Goal: Check status: Check status

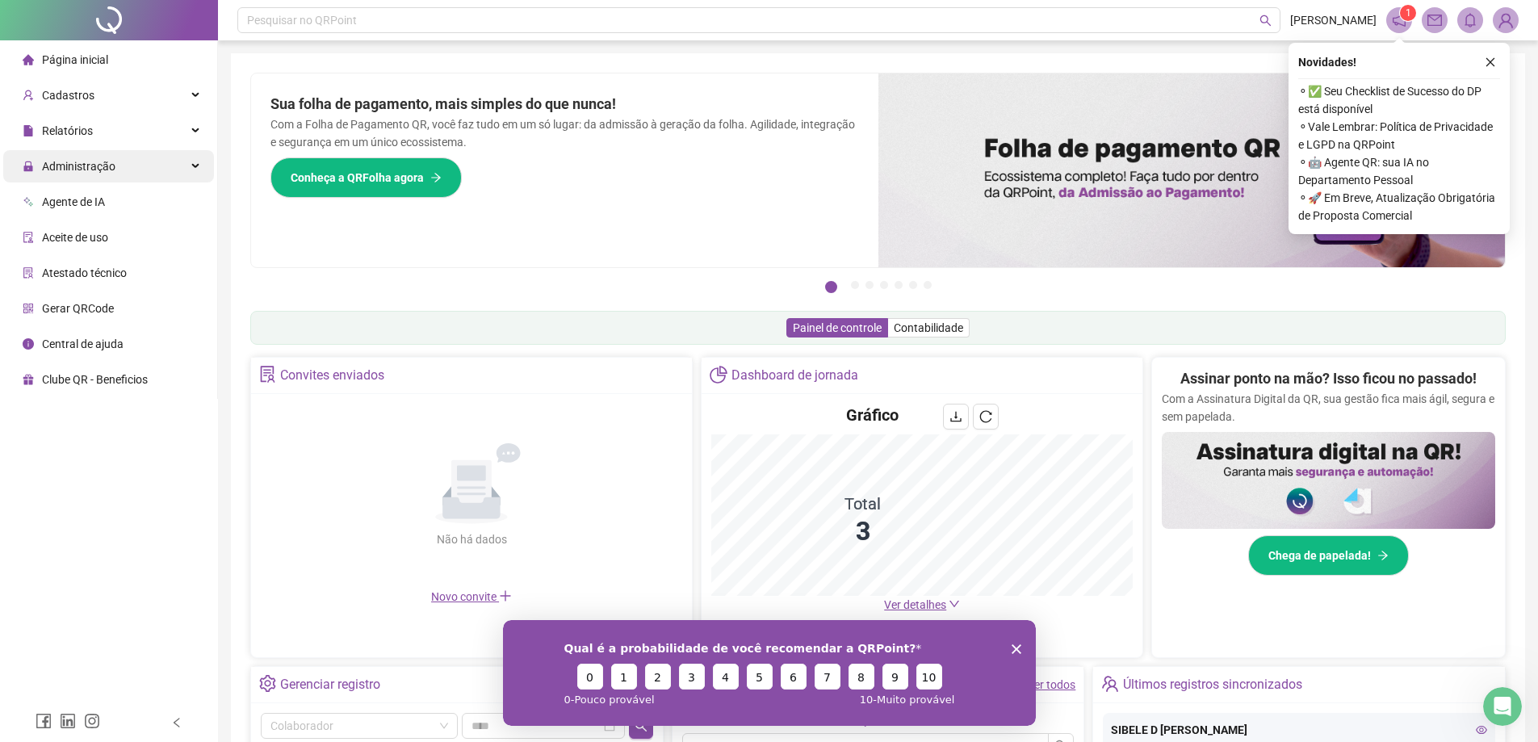
click at [142, 169] on div "Administração" at bounding box center [108, 166] width 211 height 32
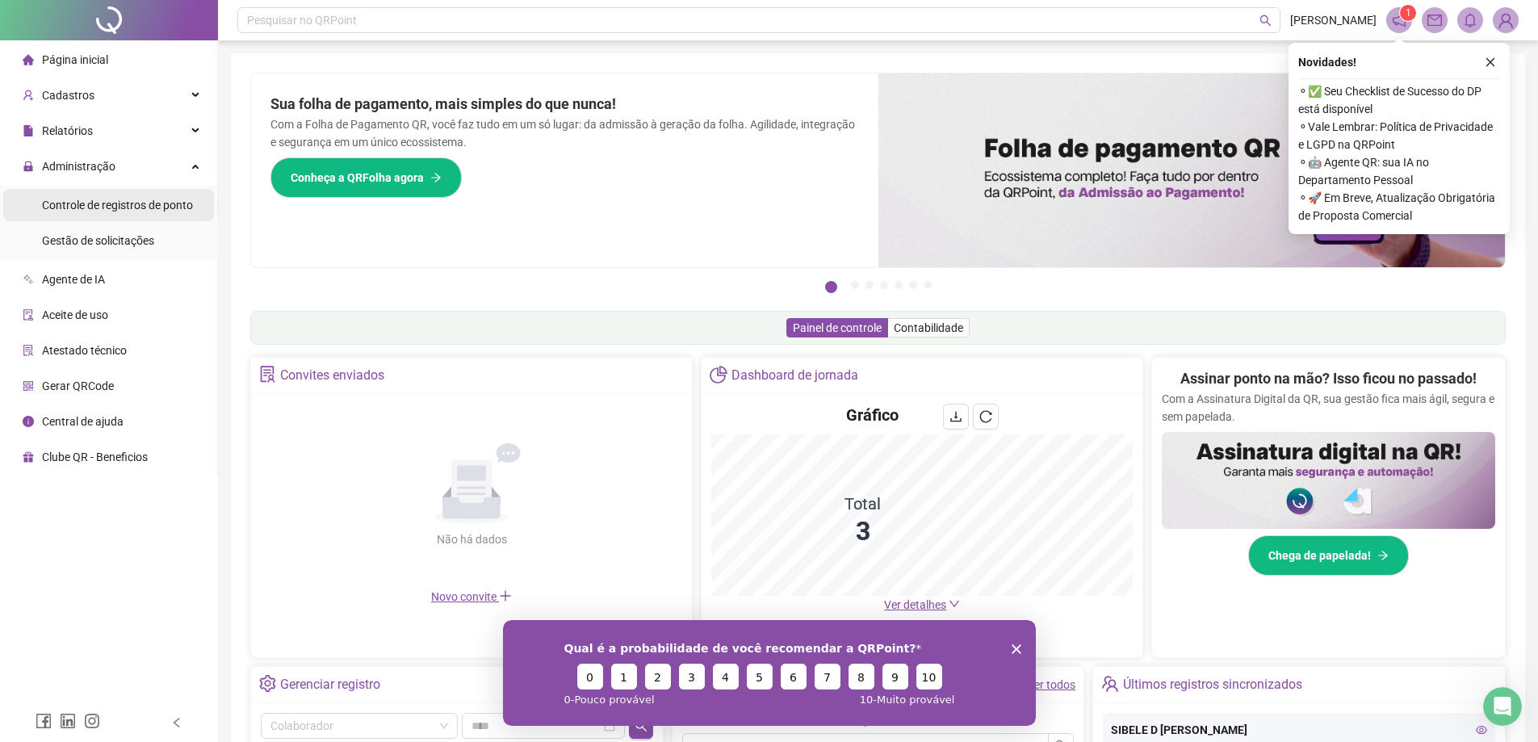
click at [130, 202] on span "Controle de registros de ponto" at bounding box center [117, 205] width 151 height 13
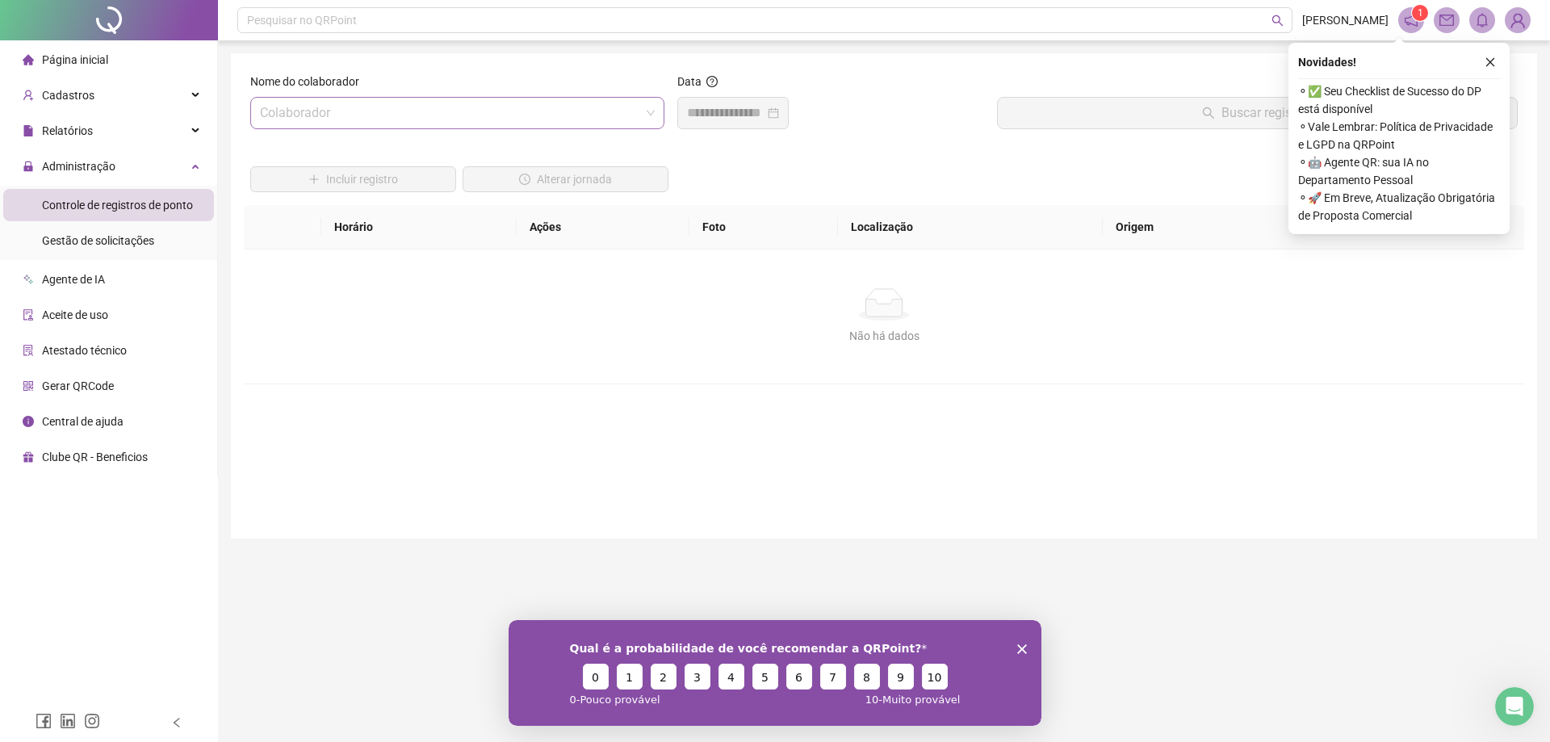
click at [433, 116] on input "search" at bounding box center [450, 113] width 380 height 31
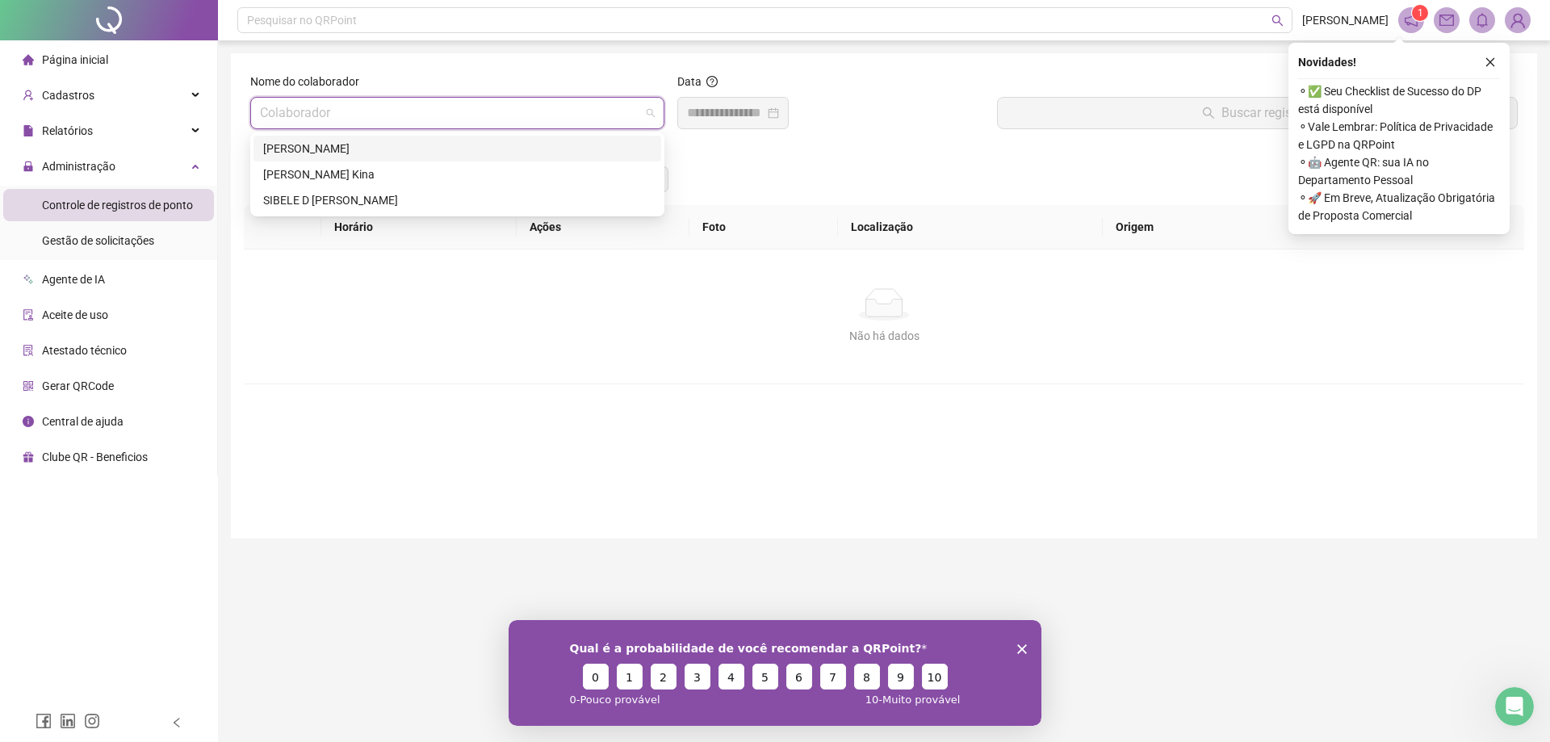
click at [382, 150] on div "[PERSON_NAME]" at bounding box center [457, 149] width 388 height 18
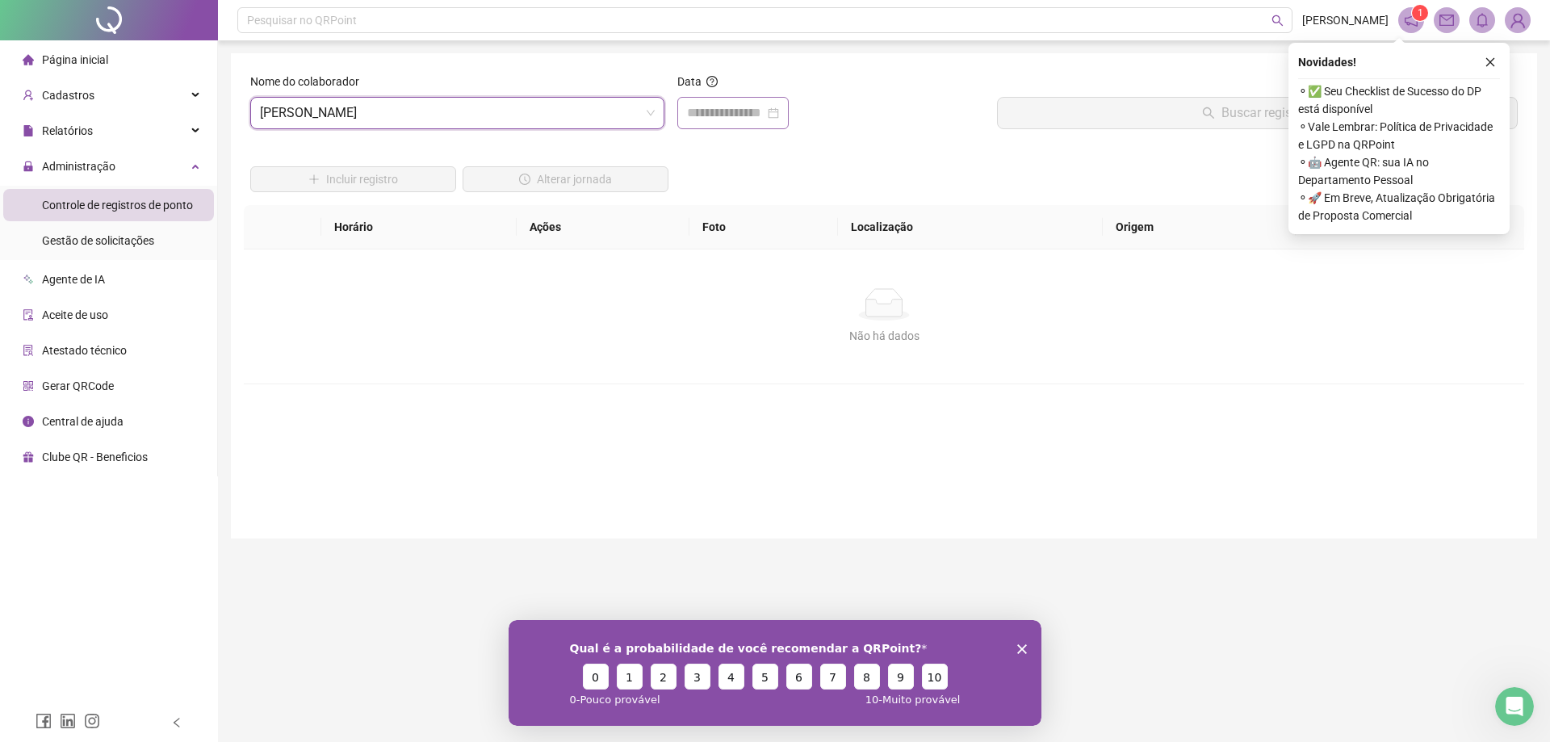
click at [779, 111] on div at bounding box center [733, 112] width 92 height 19
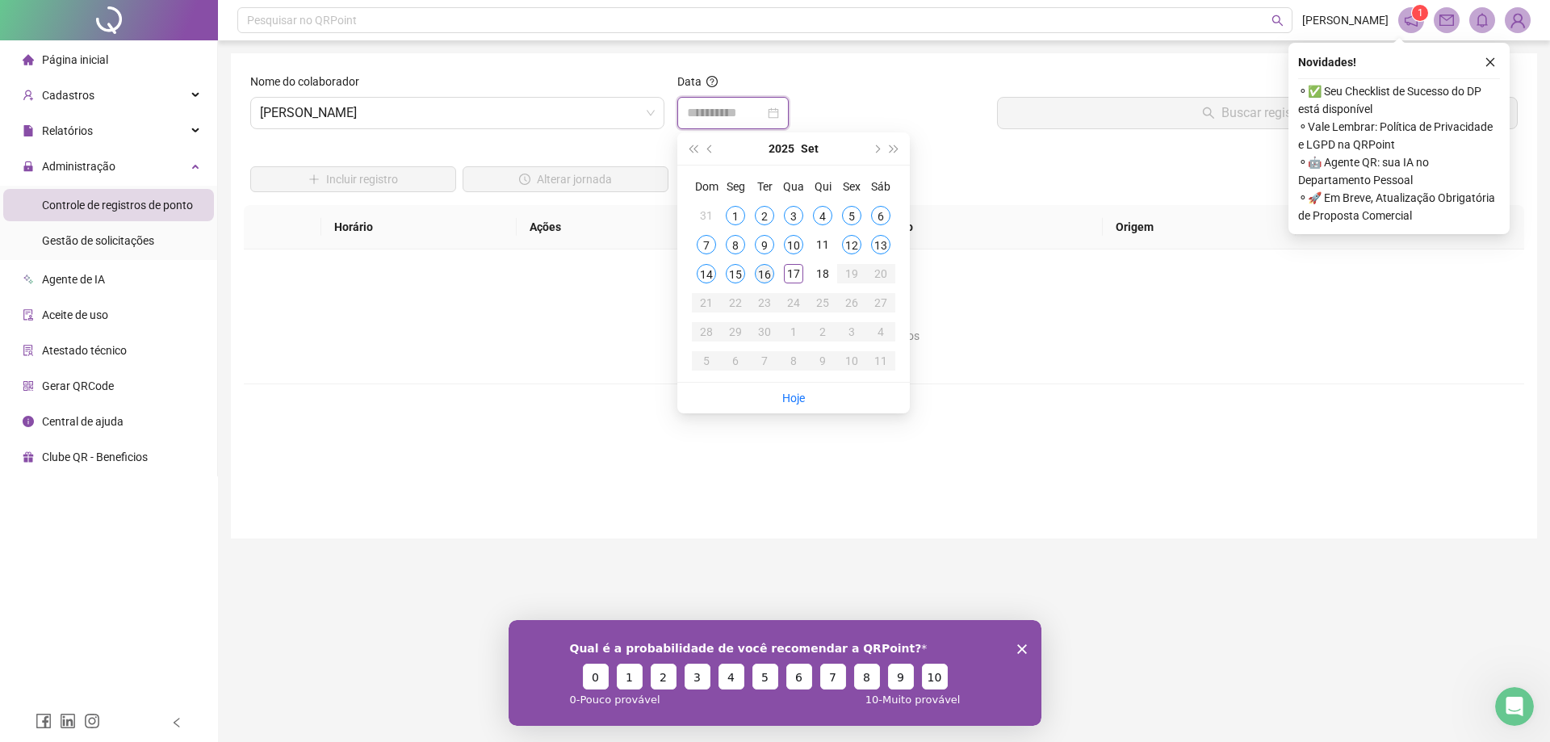
type input "**********"
click at [763, 272] on div "16" at bounding box center [764, 273] width 19 height 19
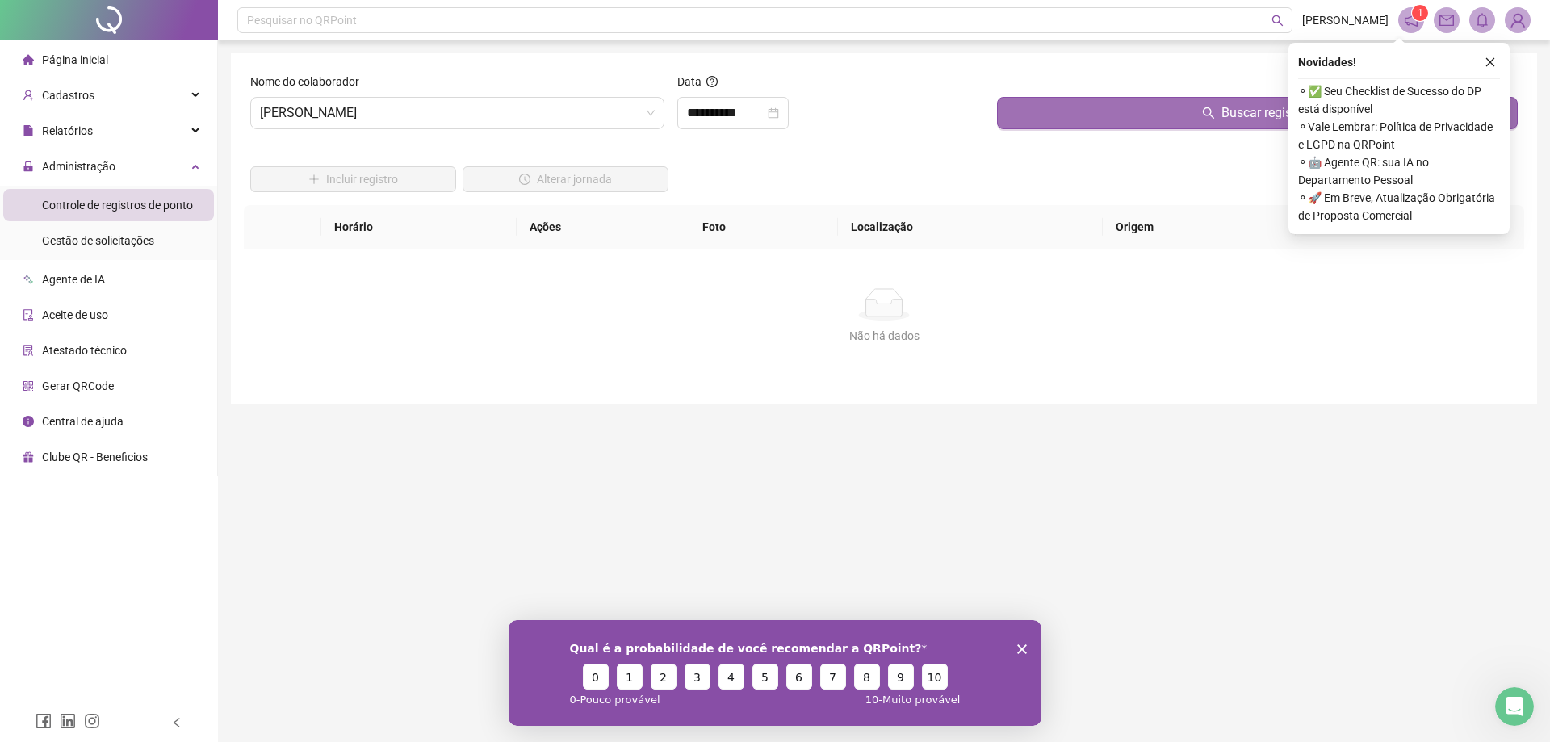
click at [1168, 104] on button "Buscar registros" at bounding box center [1257, 113] width 521 height 32
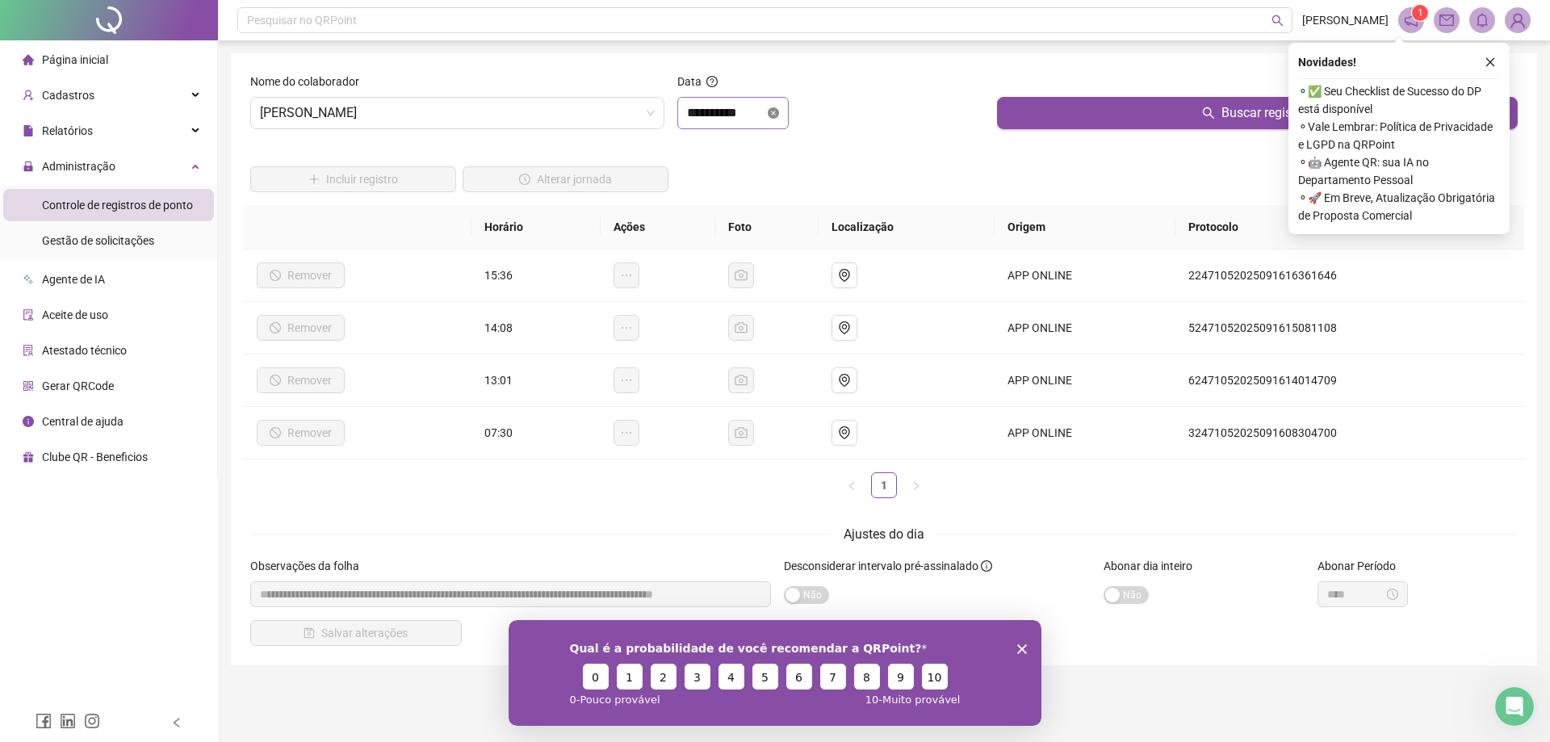
click at [779, 111] on icon "close-circle" at bounding box center [773, 112] width 11 height 11
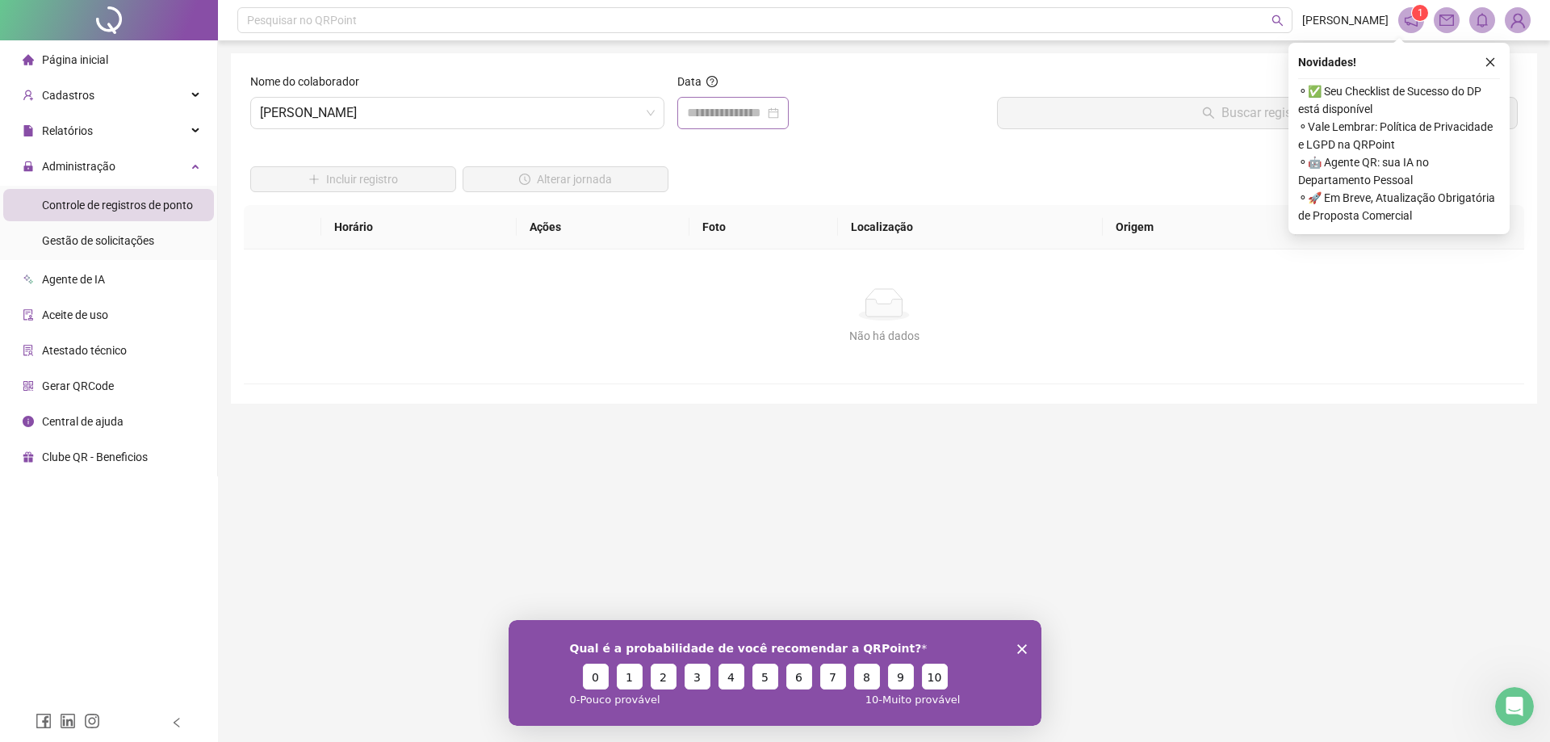
click at [779, 112] on div at bounding box center [733, 112] width 92 height 19
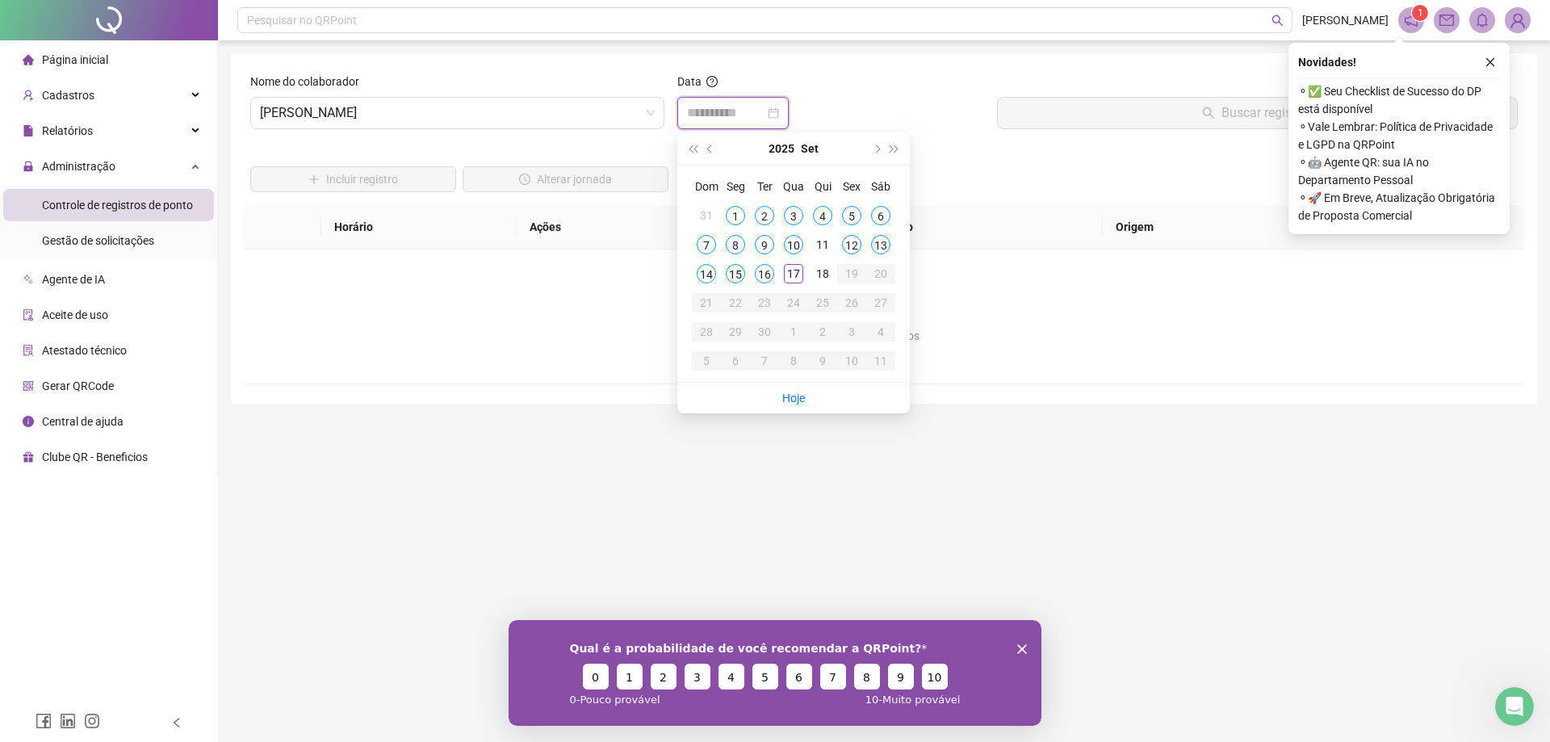
type input "**********"
click at [732, 272] on div "15" at bounding box center [735, 273] width 19 height 19
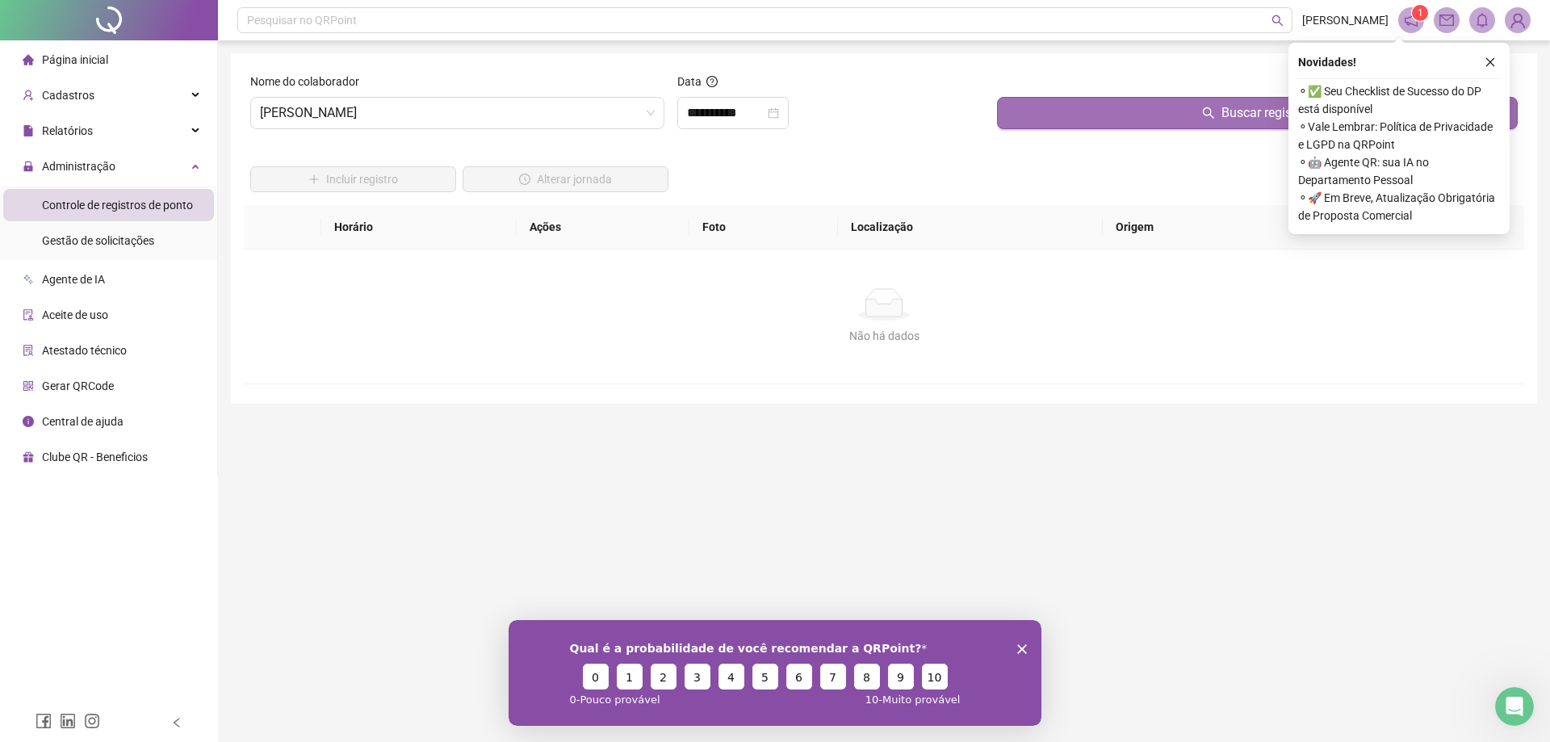
click at [1069, 104] on button "Buscar registros" at bounding box center [1257, 113] width 521 height 32
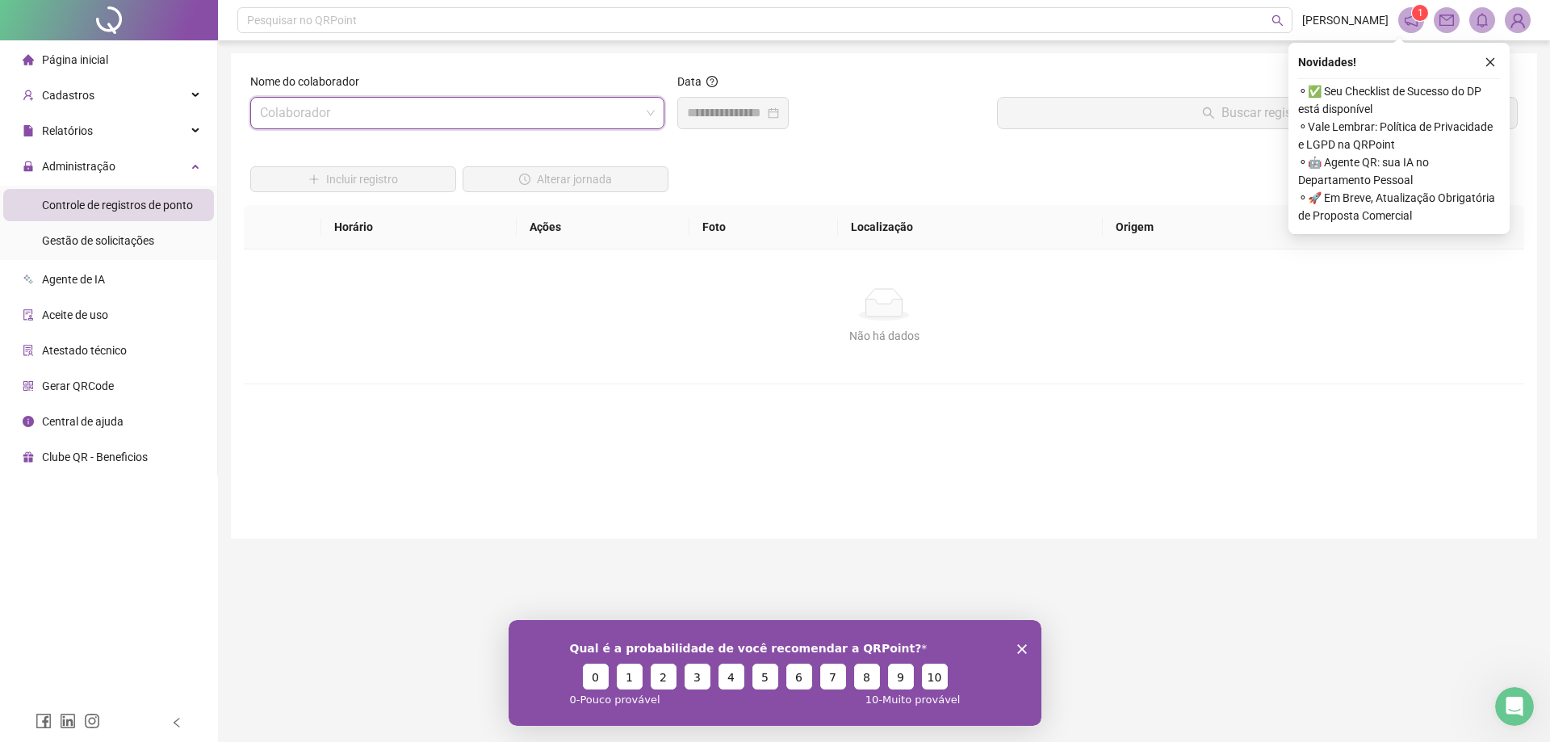
click at [650, 115] on span at bounding box center [457, 113] width 395 height 31
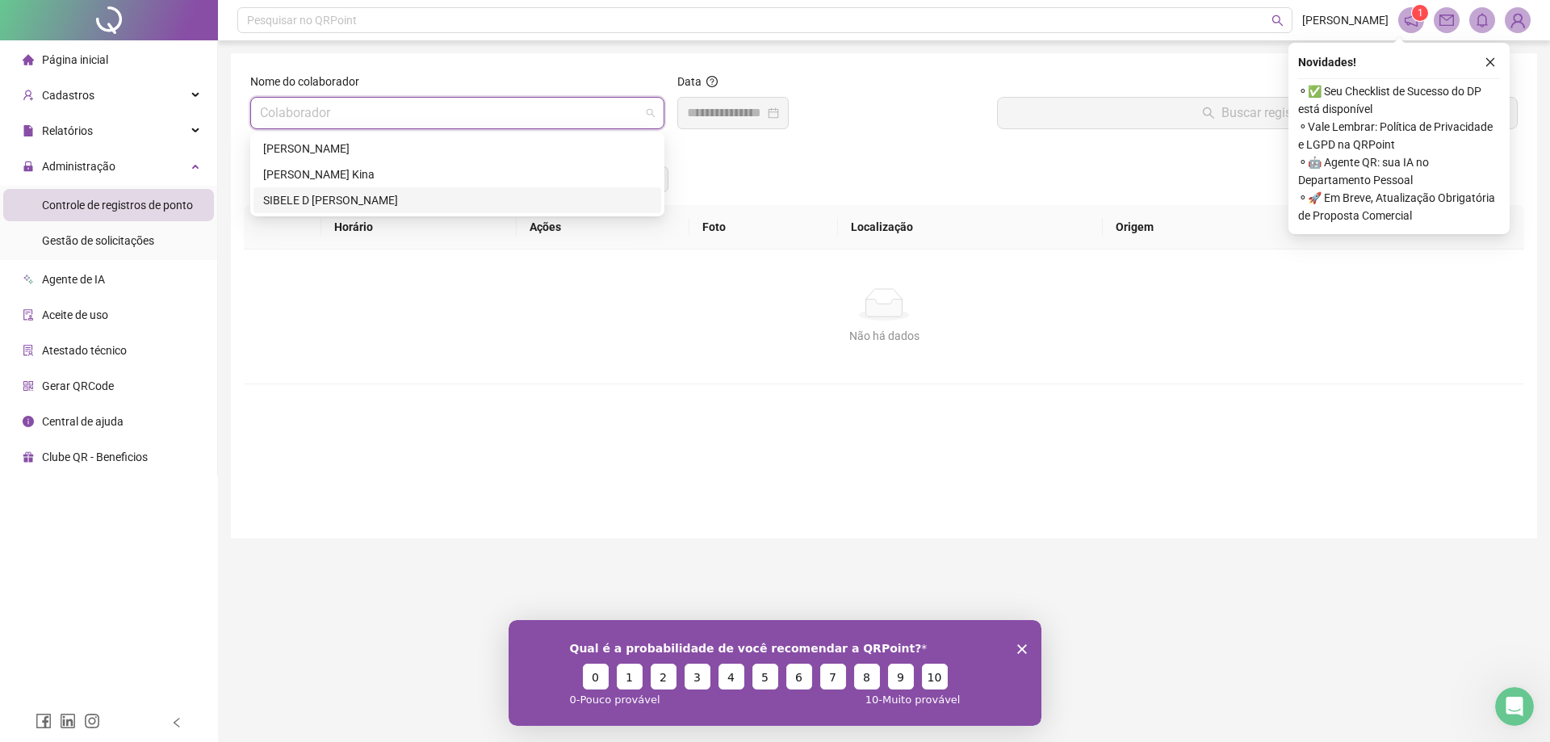
click at [379, 199] on div "SIBELE D [PERSON_NAME]" at bounding box center [457, 200] width 388 height 18
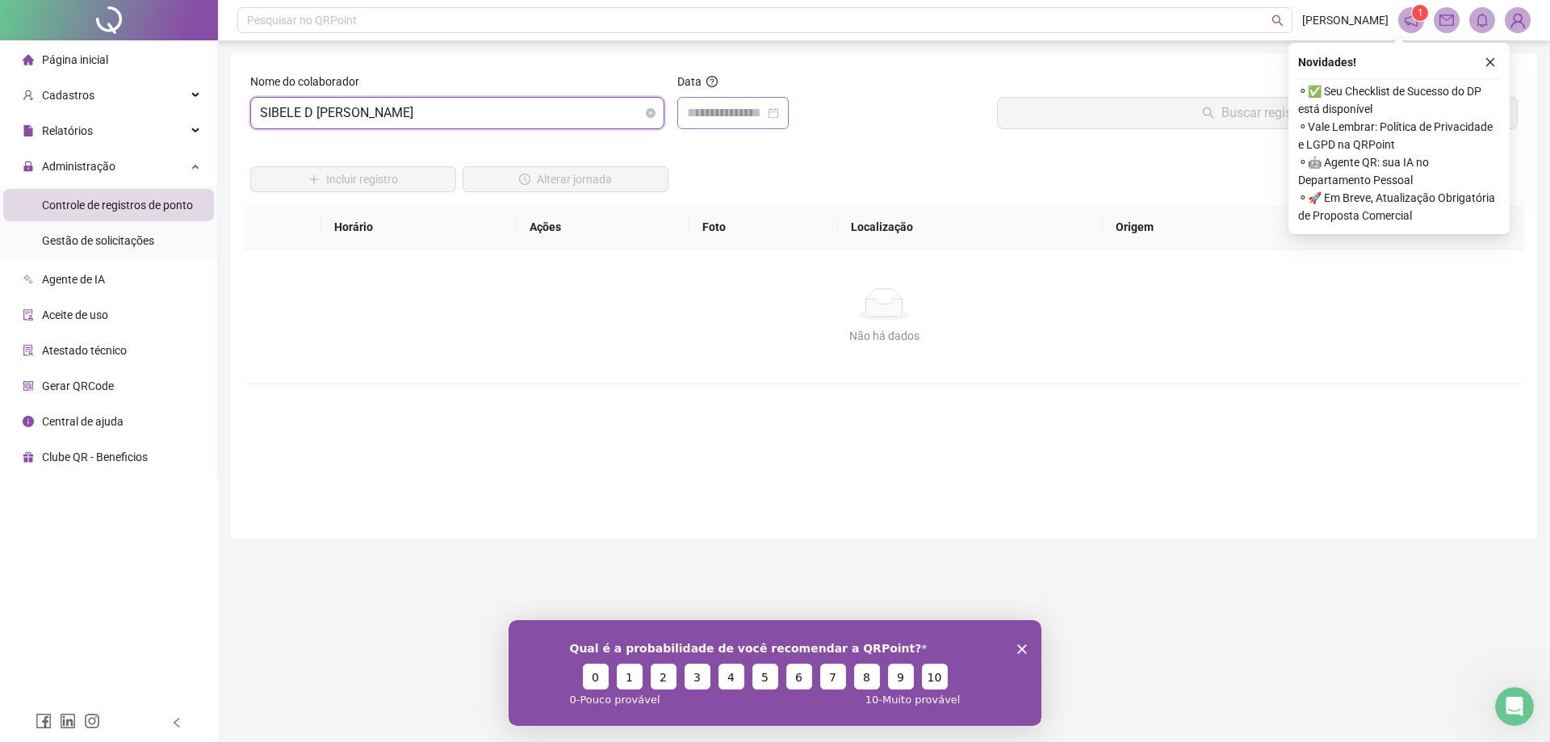
click at [779, 113] on div at bounding box center [733, 112] width 92 height 19
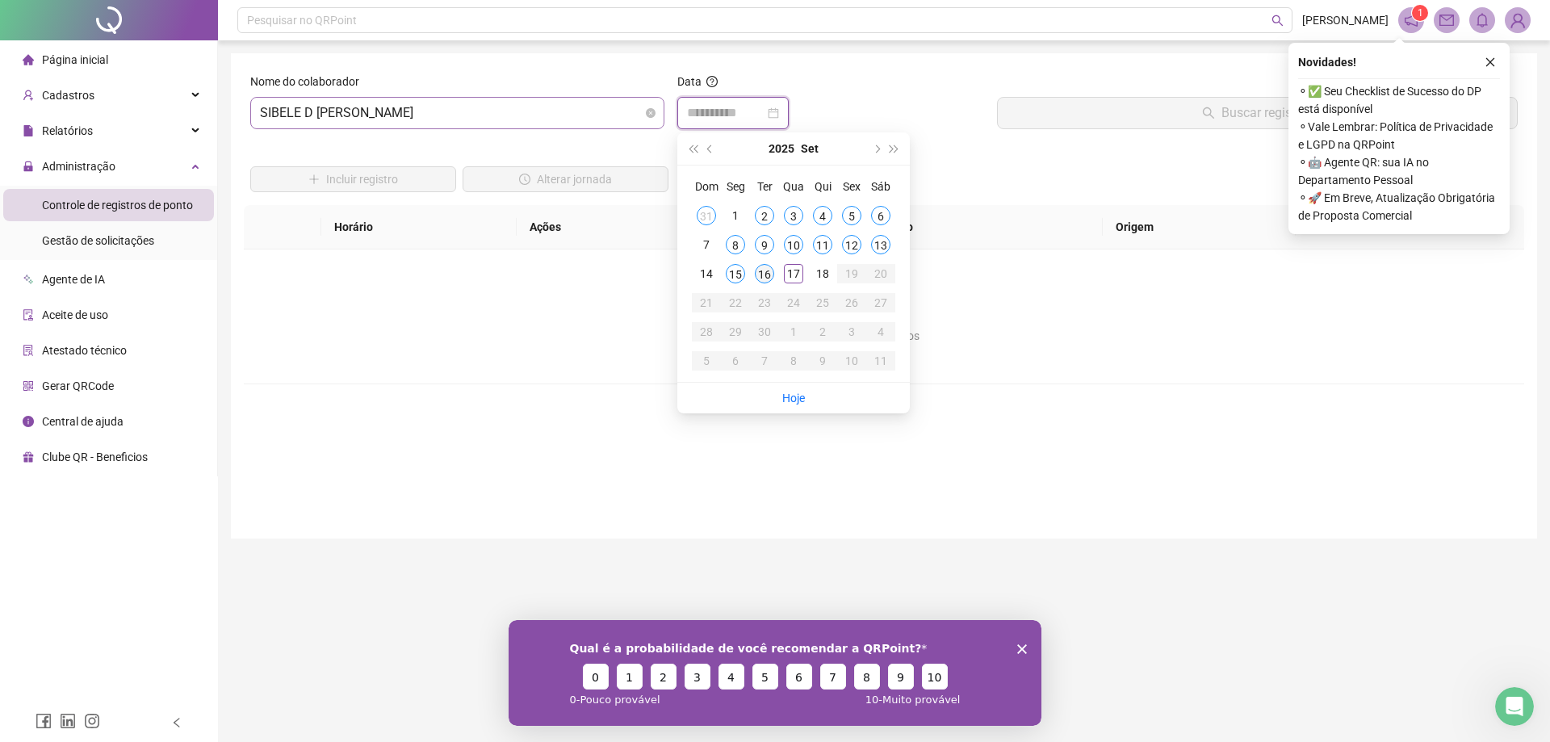
type input "**********"
click at [761, 271] on div "16" at bounding box center [764, 273] width 19 height 19
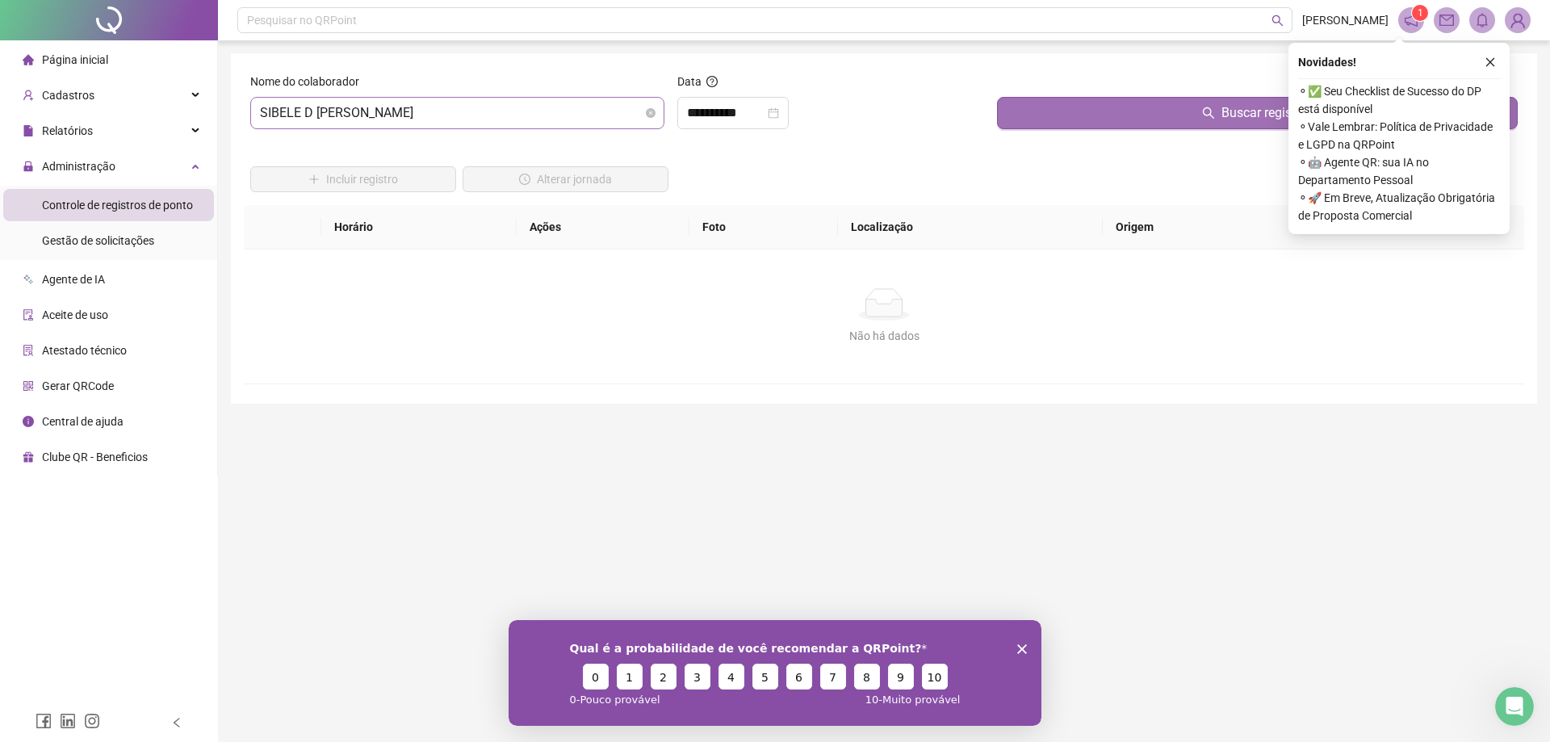
click at [1113, 108] on button "Buscar registros" at bounding box center [1257, 113] width 521 height 32
